Goal: Information Seeking & Learning: Learn about a topic

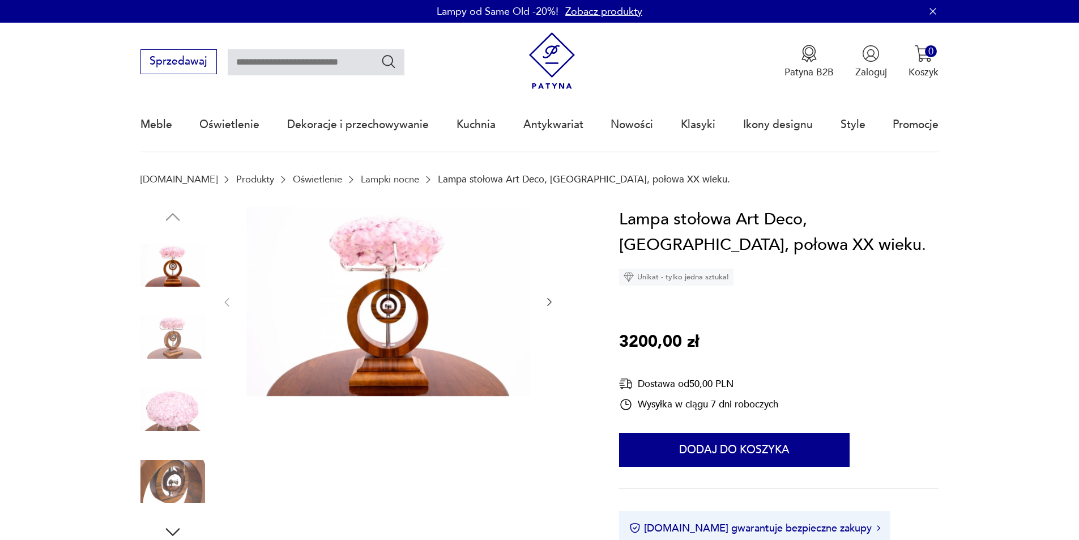
click at [395, 243] on img at bounding box center [388, 301] width 284 height 189
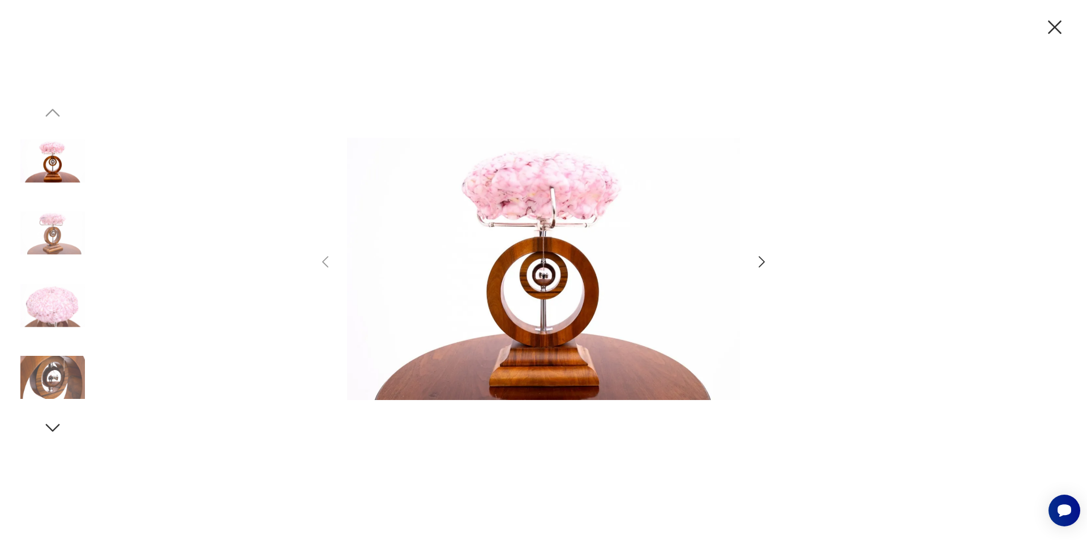
click at [58, 309] on img at bounding box center [52, 305] width 65 height 65
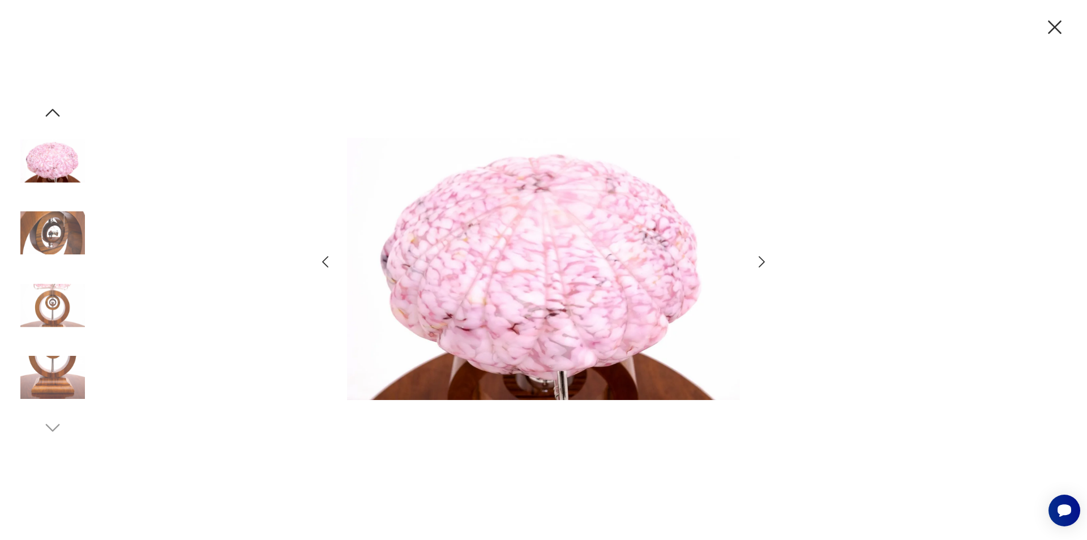
click at [773, 257] on div at bounding box center [543, 270] width 1087 height 540
click at [764, 262] on icon "button" at bounding box center [762, 261] width 6 height 11
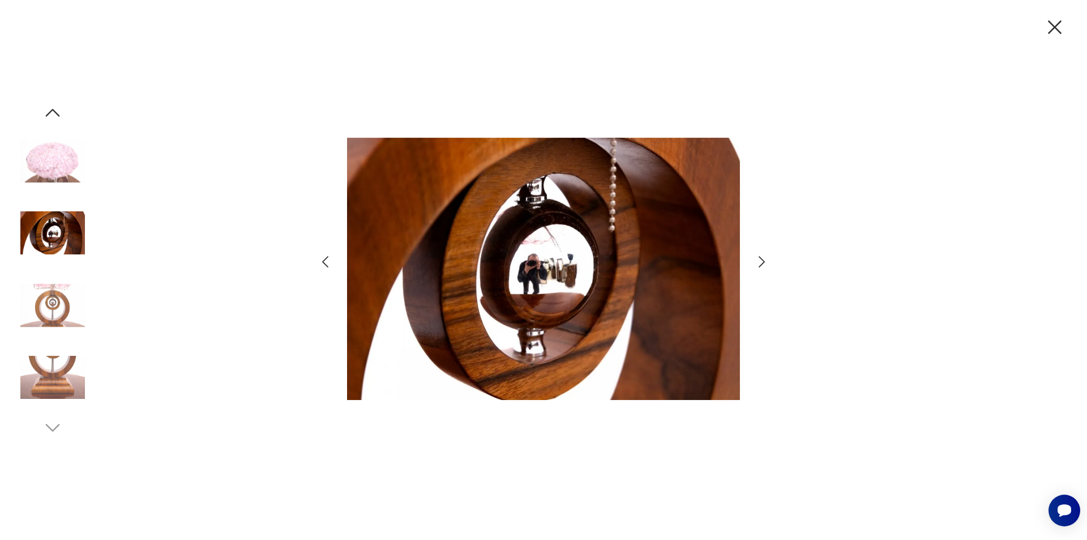
click at [764, 262] on icon "button" at bounding box center [762, 261] width 6 height 11
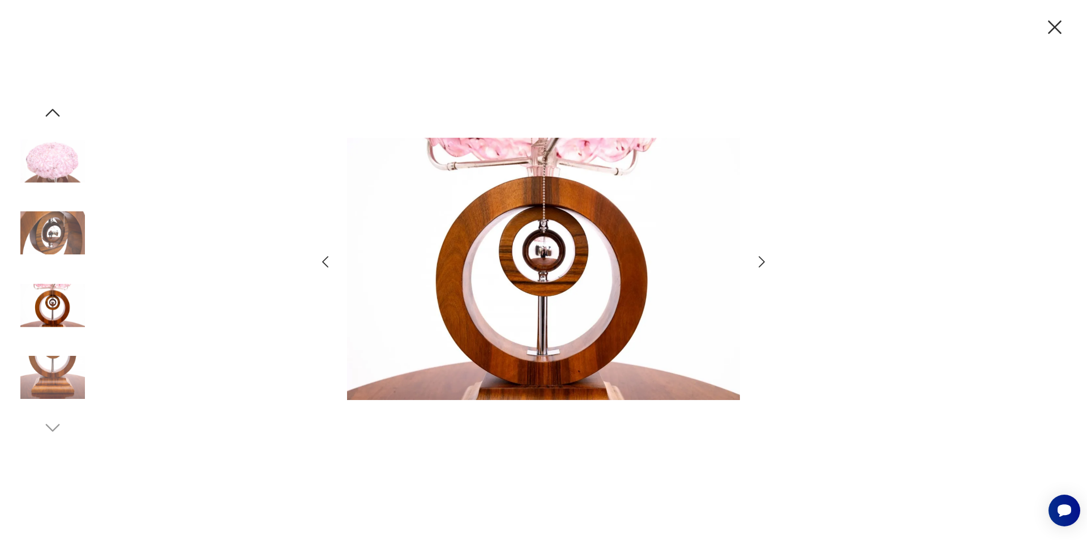
click at [764, 262] on icon "button" at bounding box center [762, 261] width 6 height 11
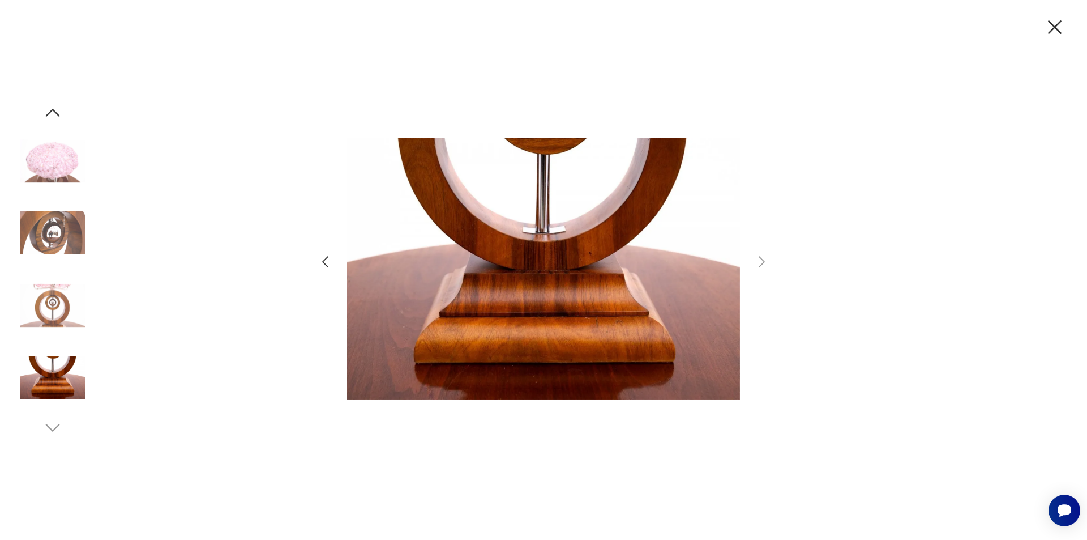
click at [79, 167] on img at bounding box center [52, 161] width 65 height 65
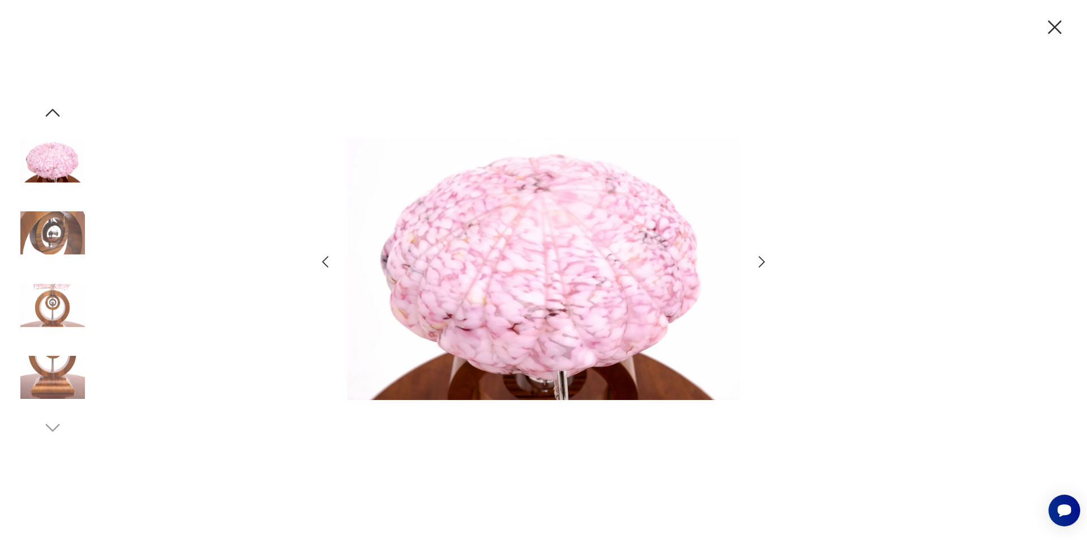
click at [601, 261] on img at bounding box center [543, 269] width 393 height 432
click at [1053, 25] on icon "button" at bounding box center [1055, 27] width 14 height 14
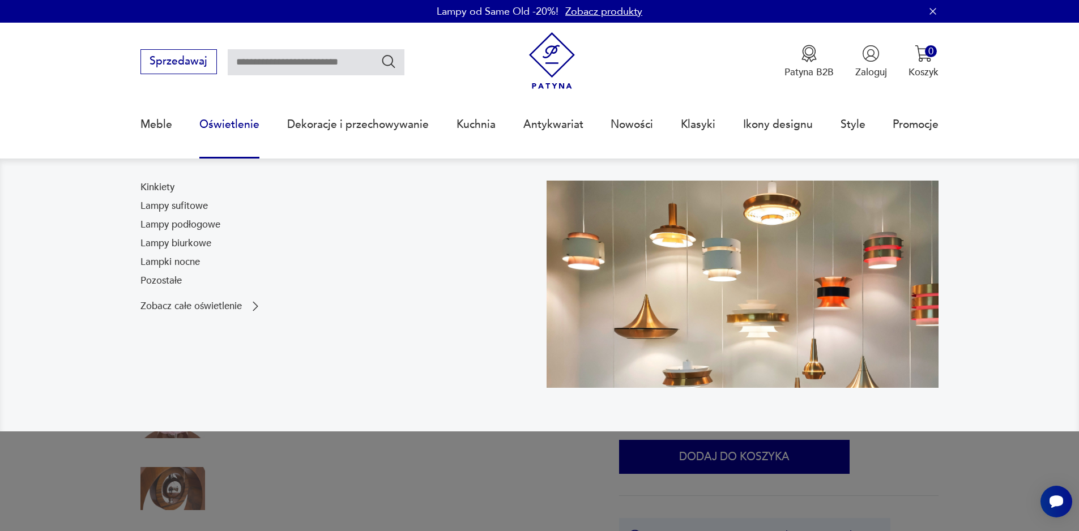
click at [211, 130] on link "Oświetlenie" at bounding box center [229, 125] width 60 height 52
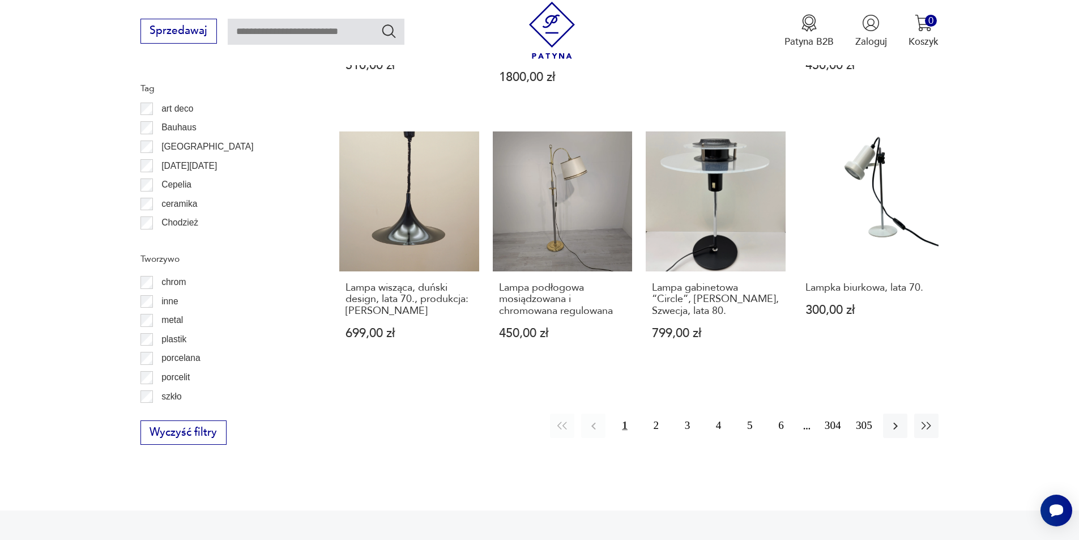
scroll to position [1056, 0]
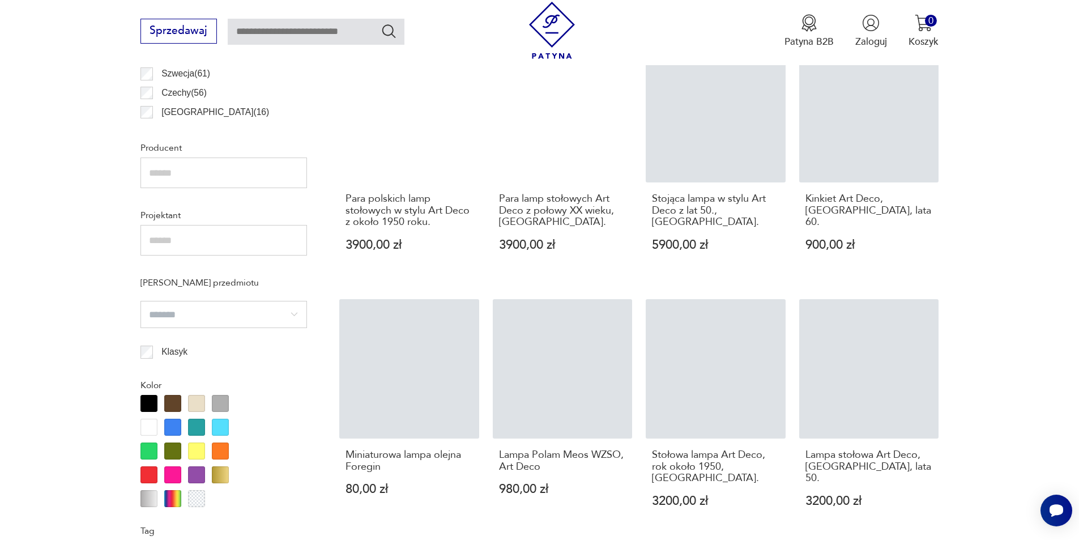
scroll to position [1243, 0]
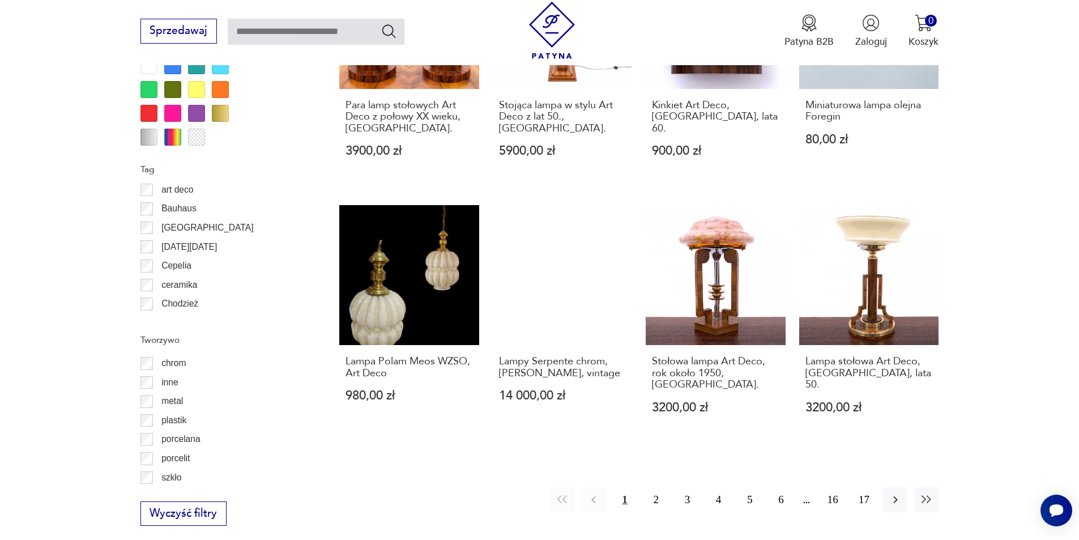
scroll to position [1186, 0]
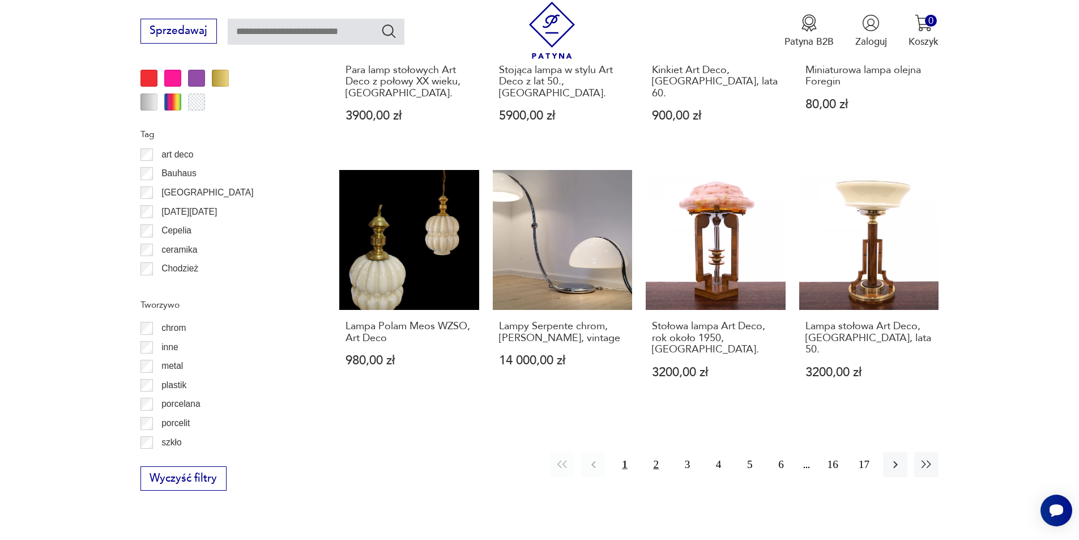
click at [654, 452] on button "2" at bounding box center [656, 464] width 24 height 24
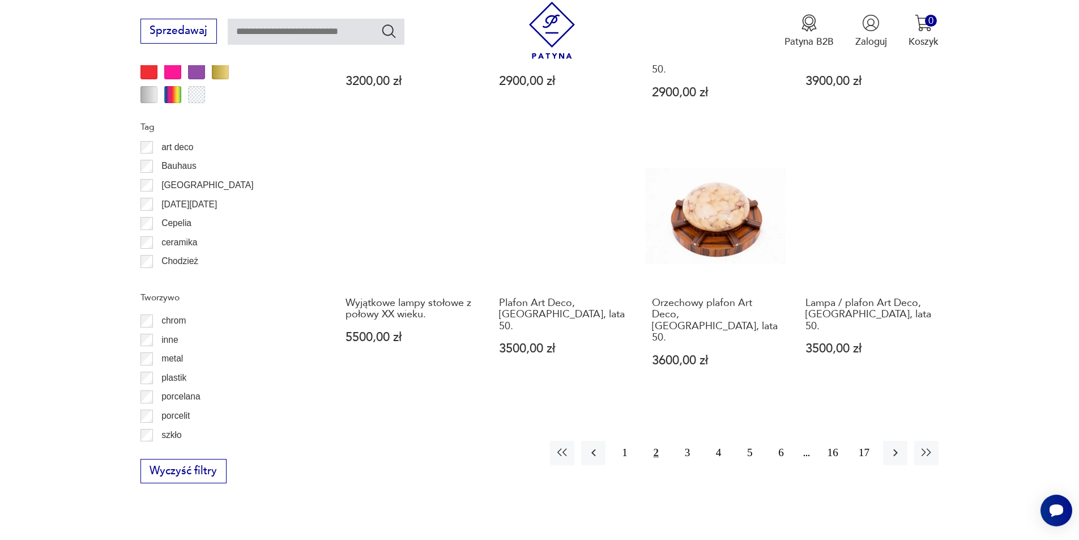
scroll to position [1413, 0]
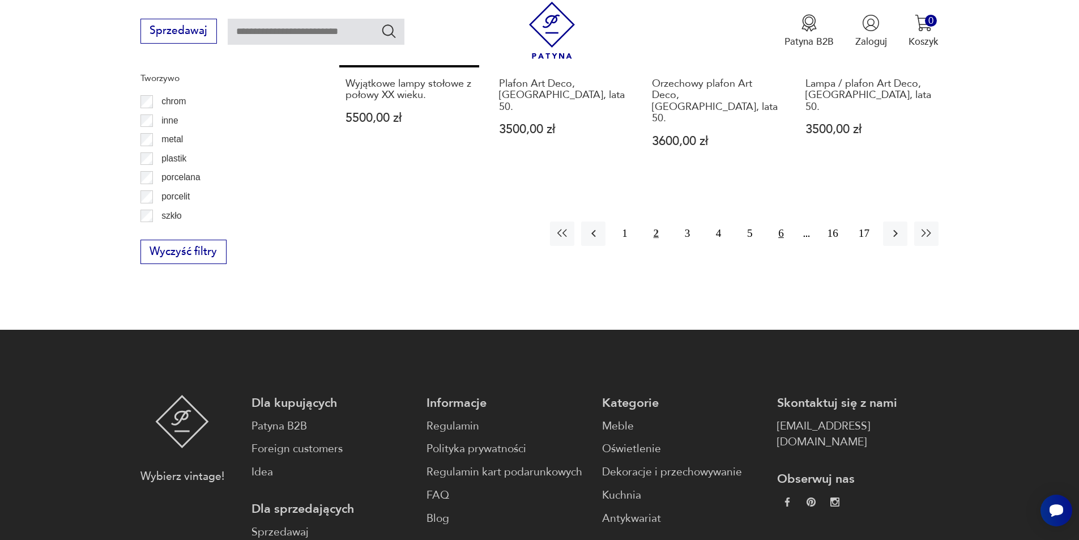
click at [780, 221] on button "6" at bounding box center [781, 233] width 24 height 24
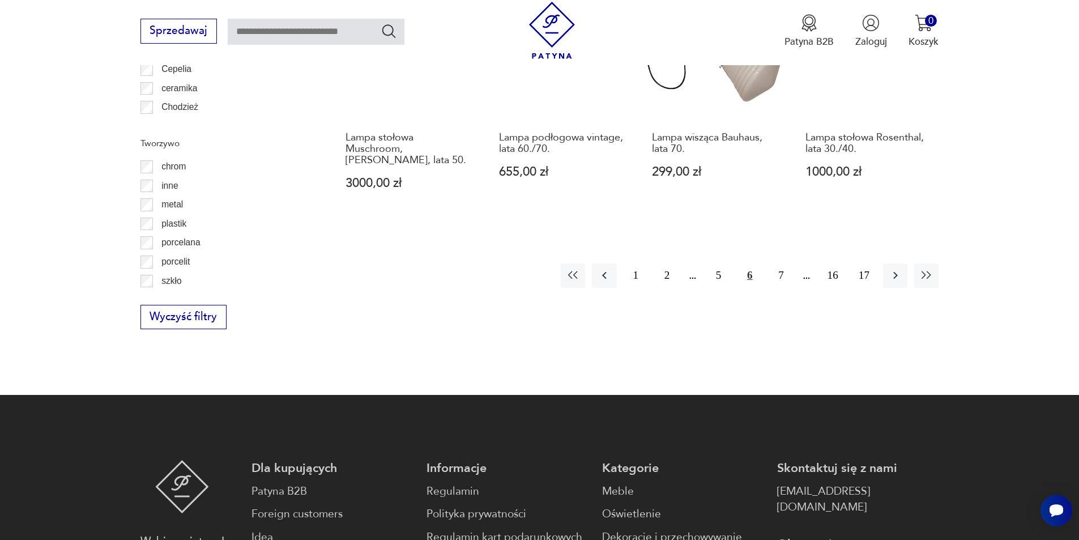
scroll to position [1469, 0]
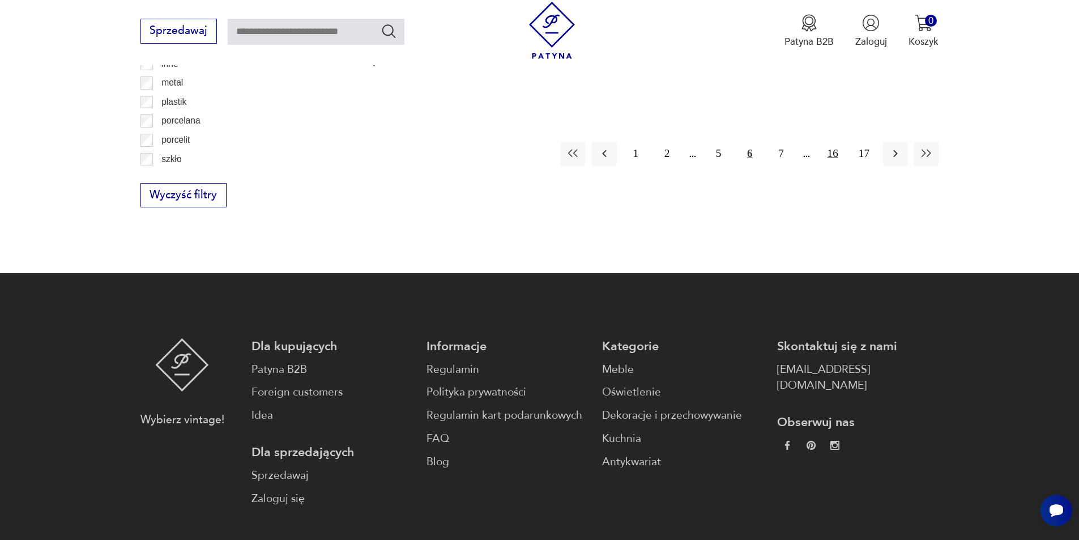
click at [838, 142] on button "16" at bounding box center [833, 154] width 24 height 24
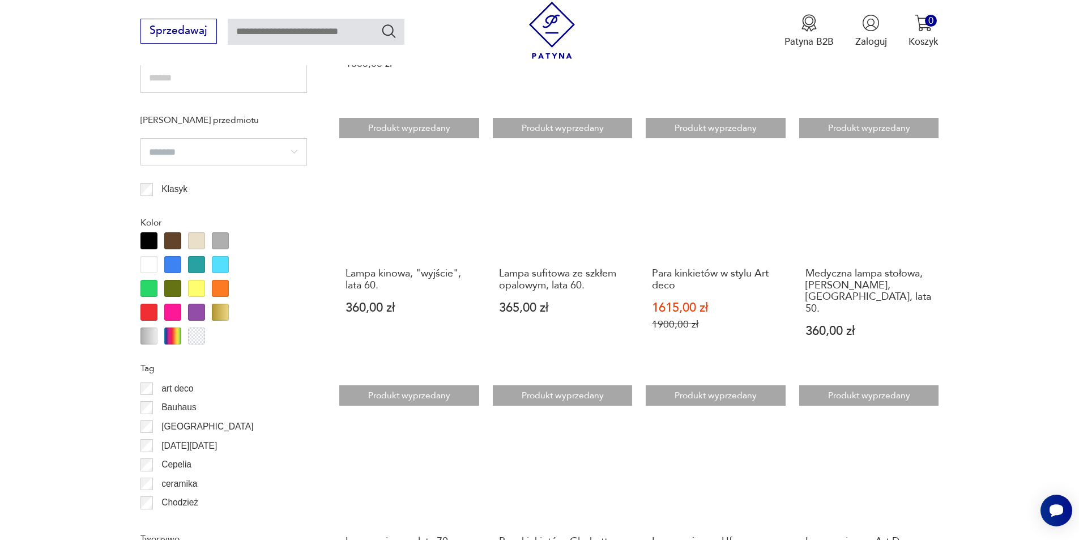
scroll to position [1243, 0]
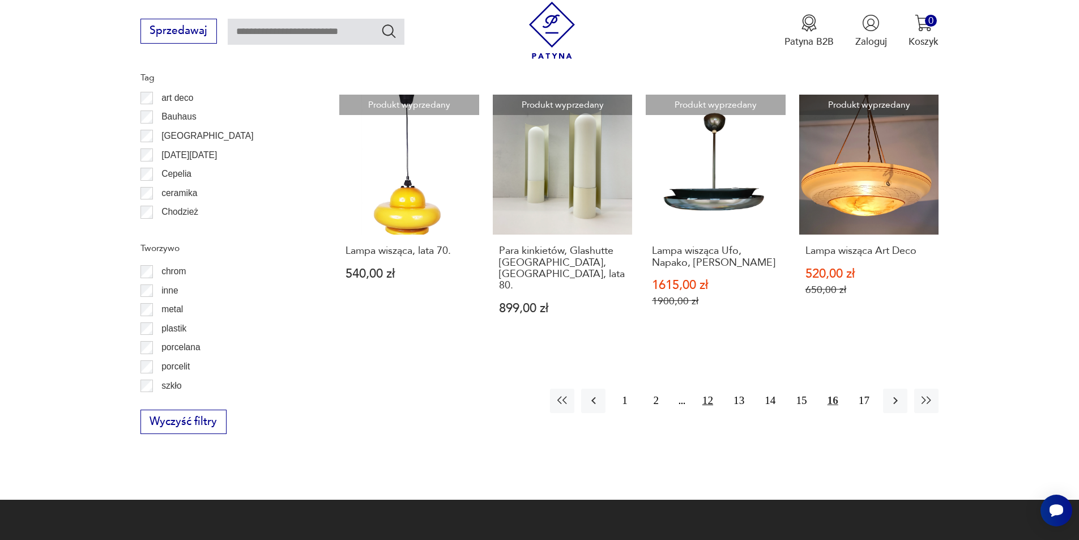
click at [701, 389] on button "12" at bounding box center [708, 401] width 24 height 24
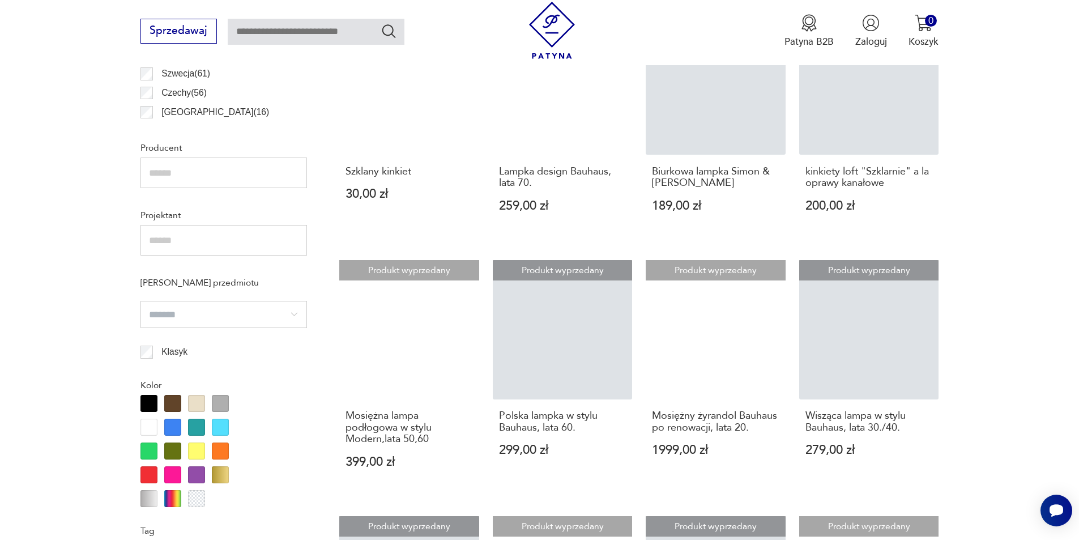
scroll to position [1243, 0]
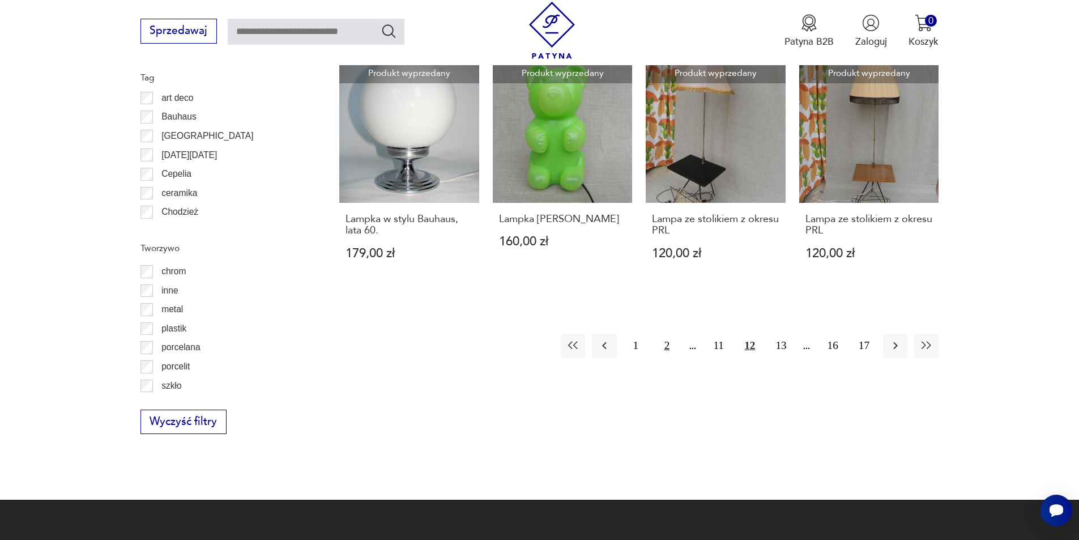
click at [660, 346] on button "2" at bounding box center [667, 346] width 24 height 24
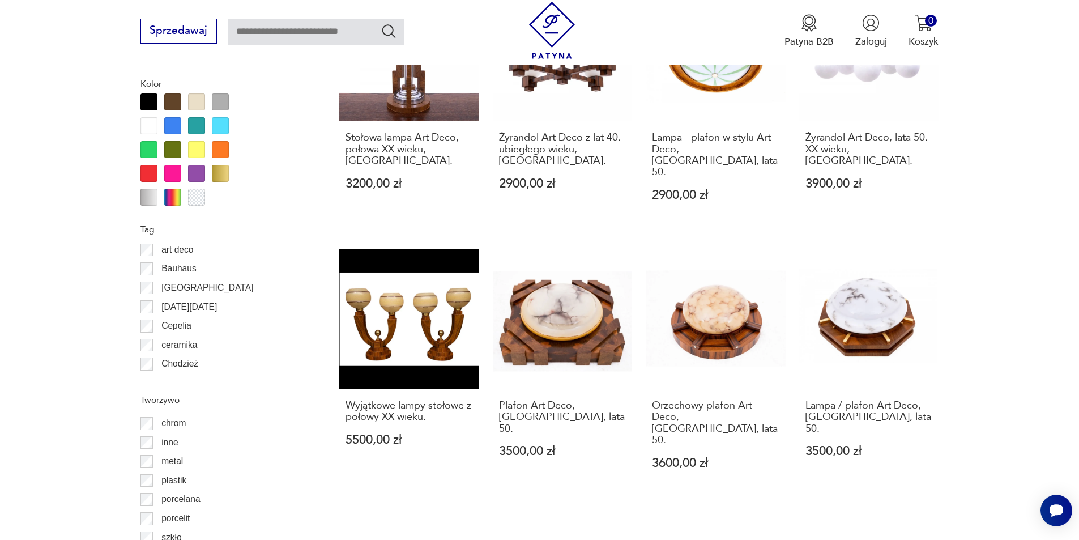
scroll to position [1299, 0]
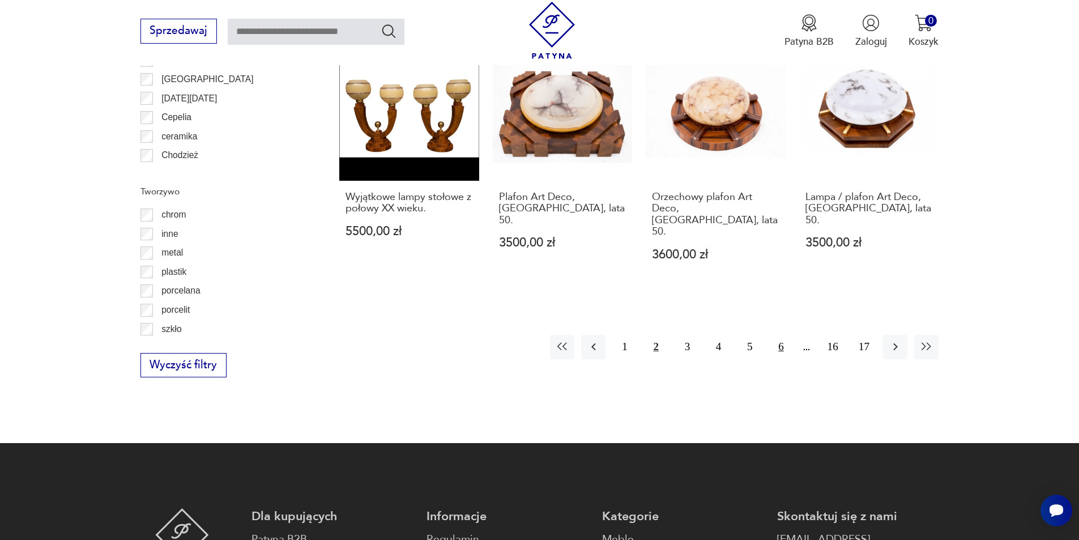
click at [784, 335] on button "6" at bounding box center [781, 347] width 24 height 24
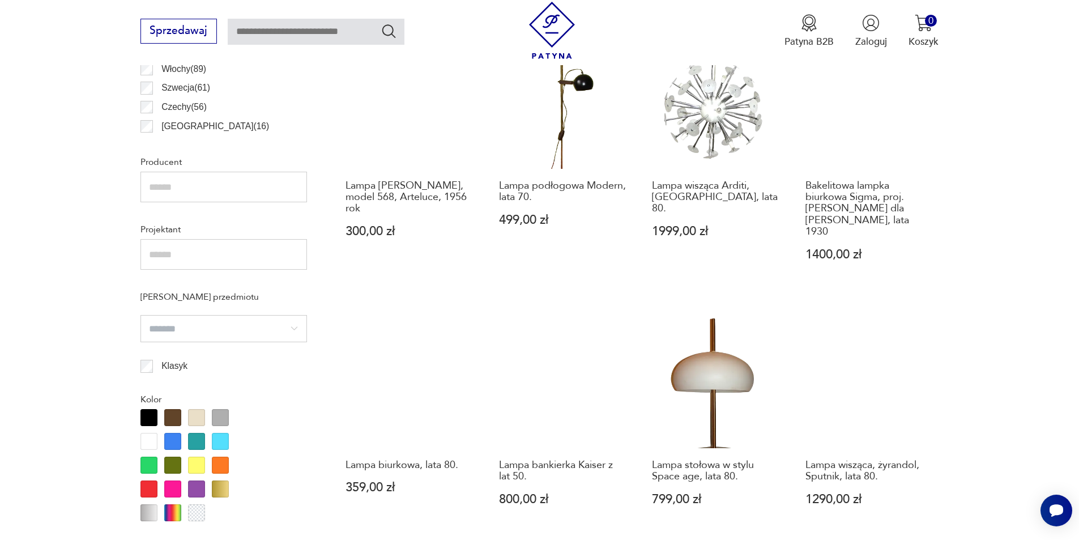
scroll to position [1129, 0]
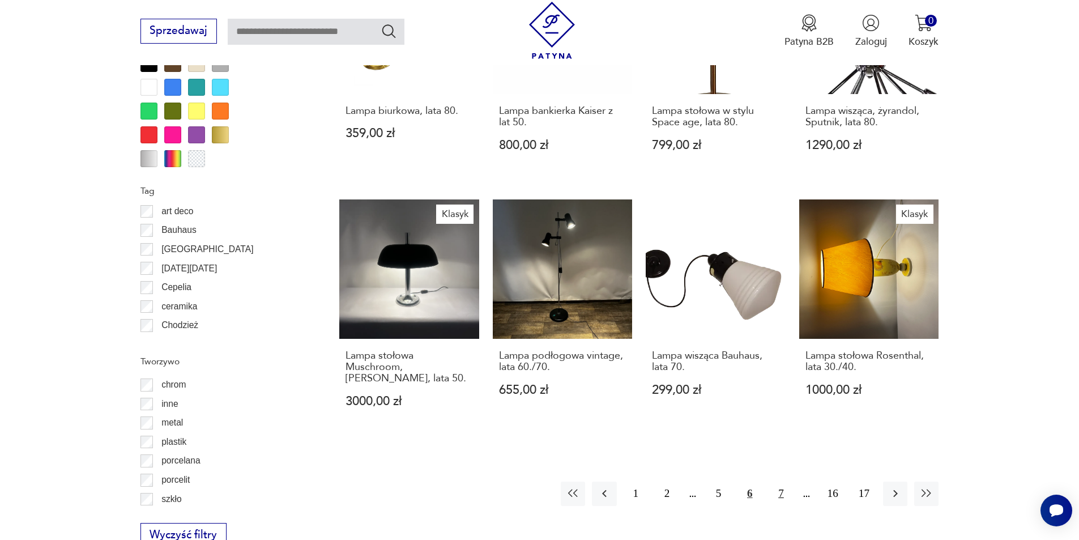
click at [786, 484] on button "7" at bounding box center [781, 493] width 24 height 24
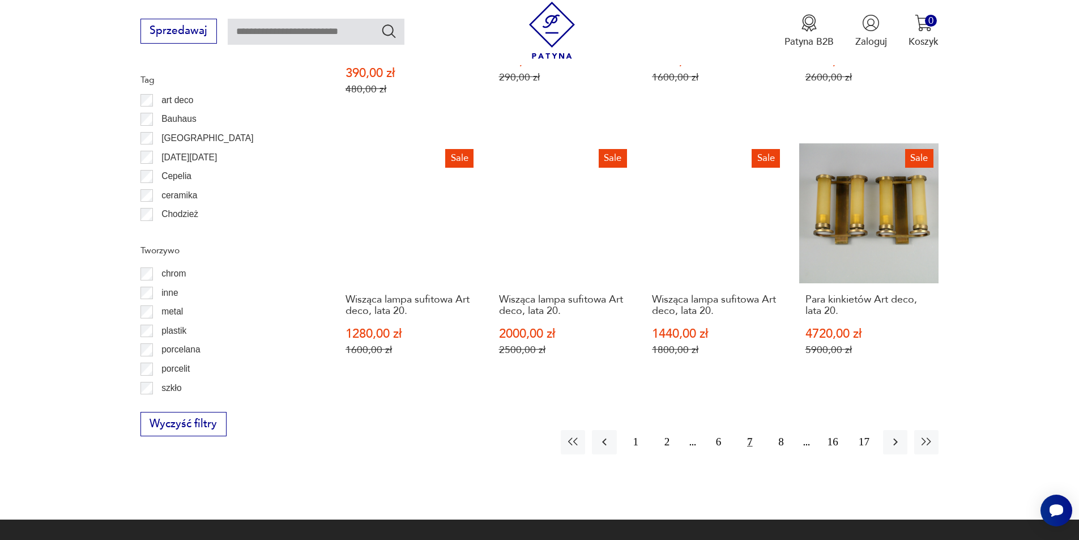
scroll to position [1243, 0]
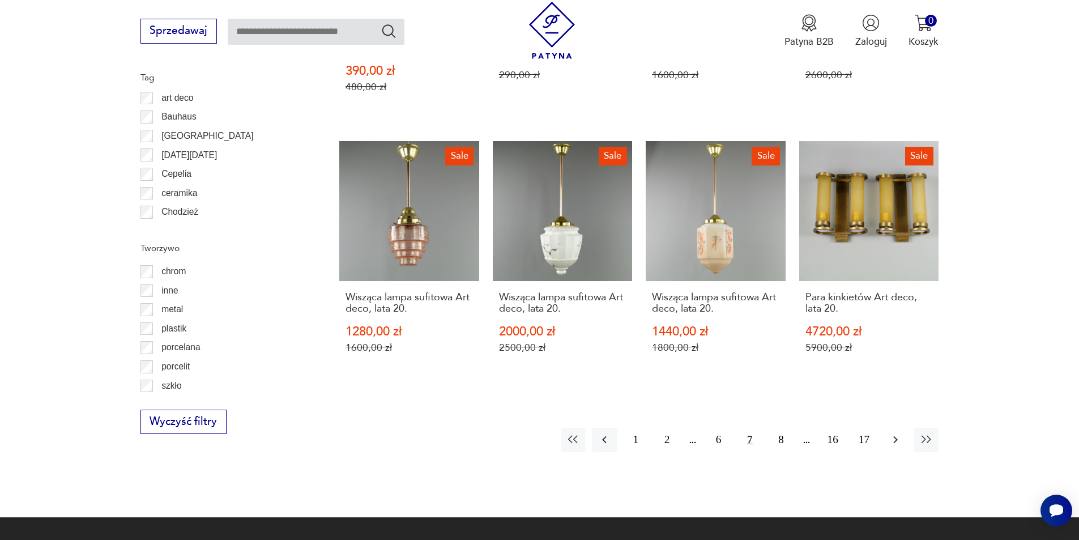
click at [903, 428] on button "button" at bounding box center [895, 440] width 24 height 24
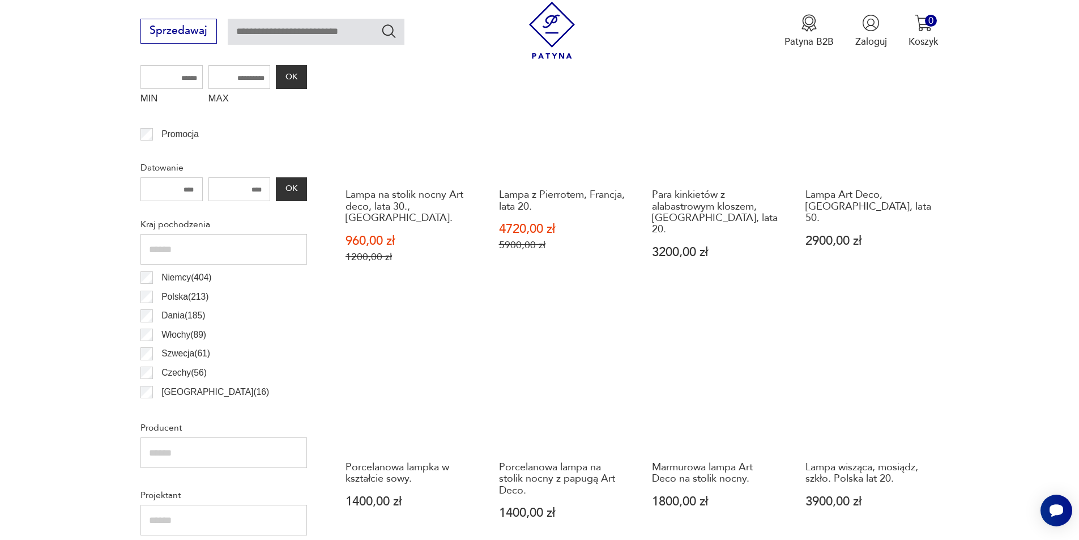
scroll to position [620, 0]
